Goal: Find specific page/section: Find specific page/section

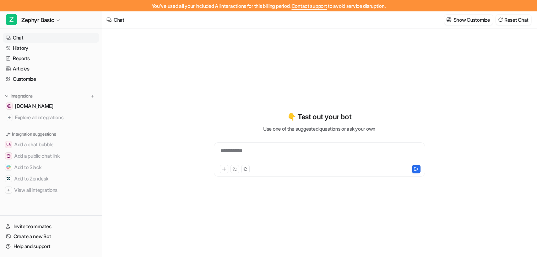
type textarea "**********"
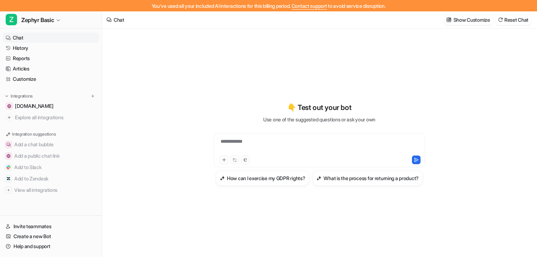
click at [50, 29] on div "Z Zephyr Basic Chat History Reports Articles Customize Integrations zephyrsails…" at bounding box center [51, 133] width 102 height 245
click at [50, 24] on span "Zephyr Basic" at bounding box center [37, 20] width 33 height 10
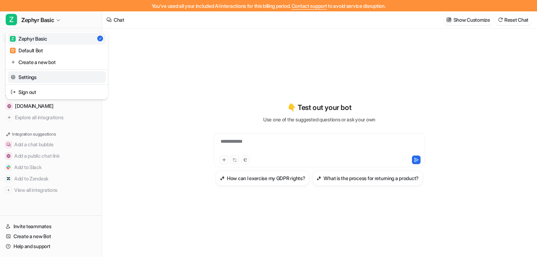
click at [38, 79] on link "Settings" at bounding box center [57, 77] width 98 height 12
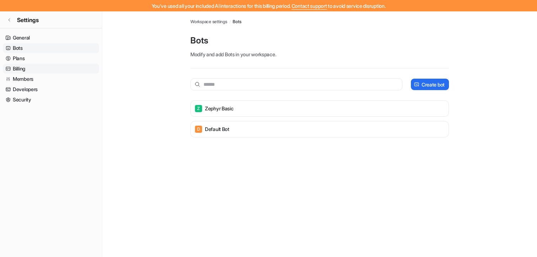
click at [28, 66] on link "Billing" at bounding box center [51, 69] width 96 height 10
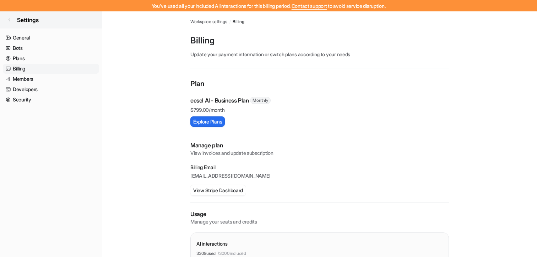
click at [37, 25] on link "Settings" at bounding box center [51, 19] width 102 height 17
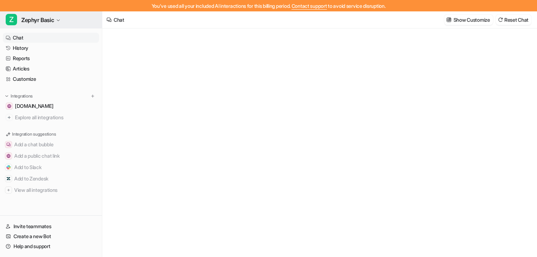
click at [49, 18] on span "Zephyr Basic" at bounding box center [37, 20] width 33 height 10
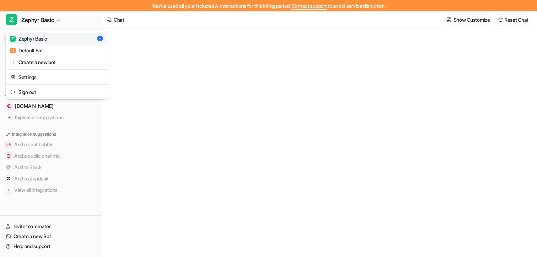
click at [187, 108] on div "You've used all your included AI interactions for this billing period. Contact …" at bounding box center [268, 128] width 537 height 257
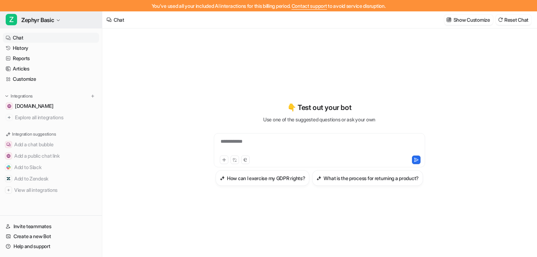
click at [60, 18] on icon "button" at bounding box center [58, 20] width 4 height 4
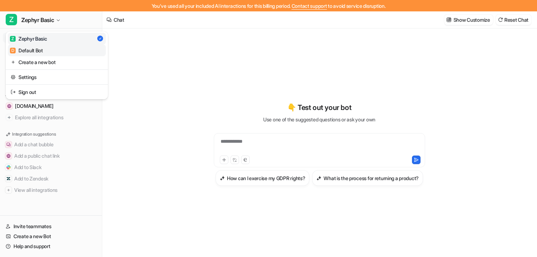
click at [51, 48] on link "D Default Bot" at bounding box center [57, 50] width 98 height 12
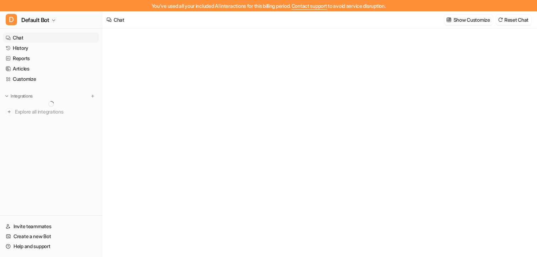
type textarea "**********"
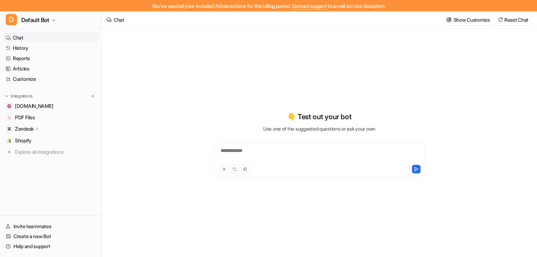
click at [37, 131] on div "Zendesk" at bounding box center [27, 128] width 25 height 7
click at [33, 181] on link "Shopify" at bounding box center [51, 181] width 96 height 10
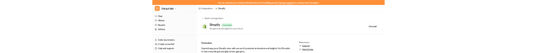
scroll to position [19, 0]
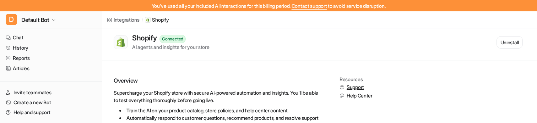
click at [365, 95] on span "Help Center" at bounding box center [360, 95] width 26 height 7
